Goal: Check status: Check status

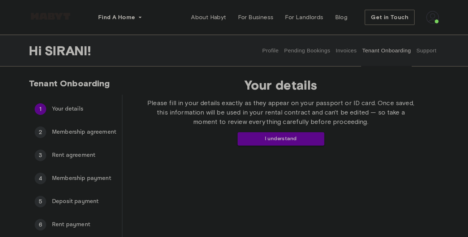
click at [300, 51] on button "Pending Bookings" at bounding box center [307, 51] width 48 height 32
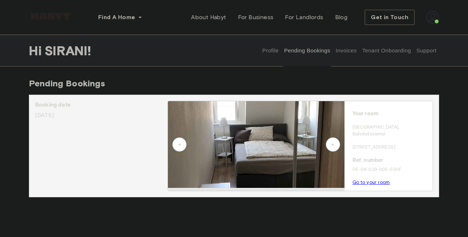
click at [364, 179] on link "Go to your room" at bounding box center [371, 181] width 38 height 5
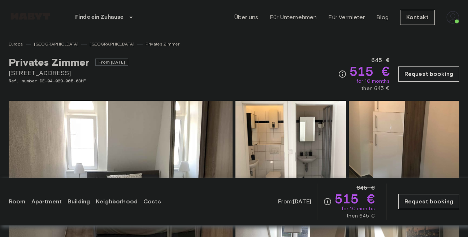
click at [374, 50] on div "Privates [PERSON_NAME] From [DATE] [STREET_ADDRESS]. number DE-04-029-005-03HF …" at bounding box center [234, 69] width 450 height 45
click at [452, 19] on img at bounding box center [452, 17] width 13 height 13
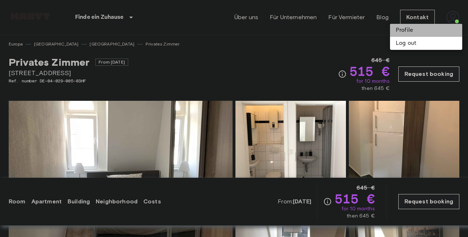
click at [401, 30] on li "Profile" at bounding box center [426, 30] width 72 height 13
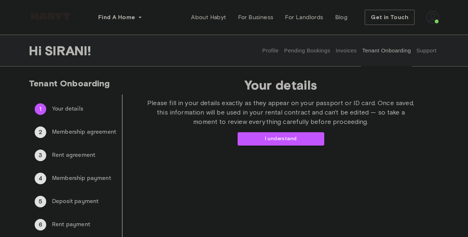
click at [300, 51] on button "Pending Bookings" at bounding box center [307, 51] width 48 height 32
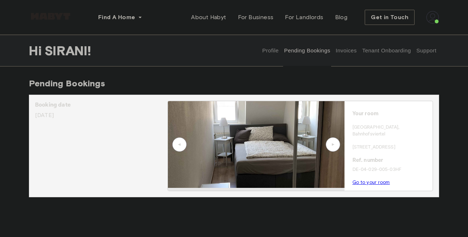
click at [374, 52] on button "Tenant Onboarding" at bounding box center [386, 51] width 51 height 32
